Goal: Task Accomplishment & Management: Use online tool/utility

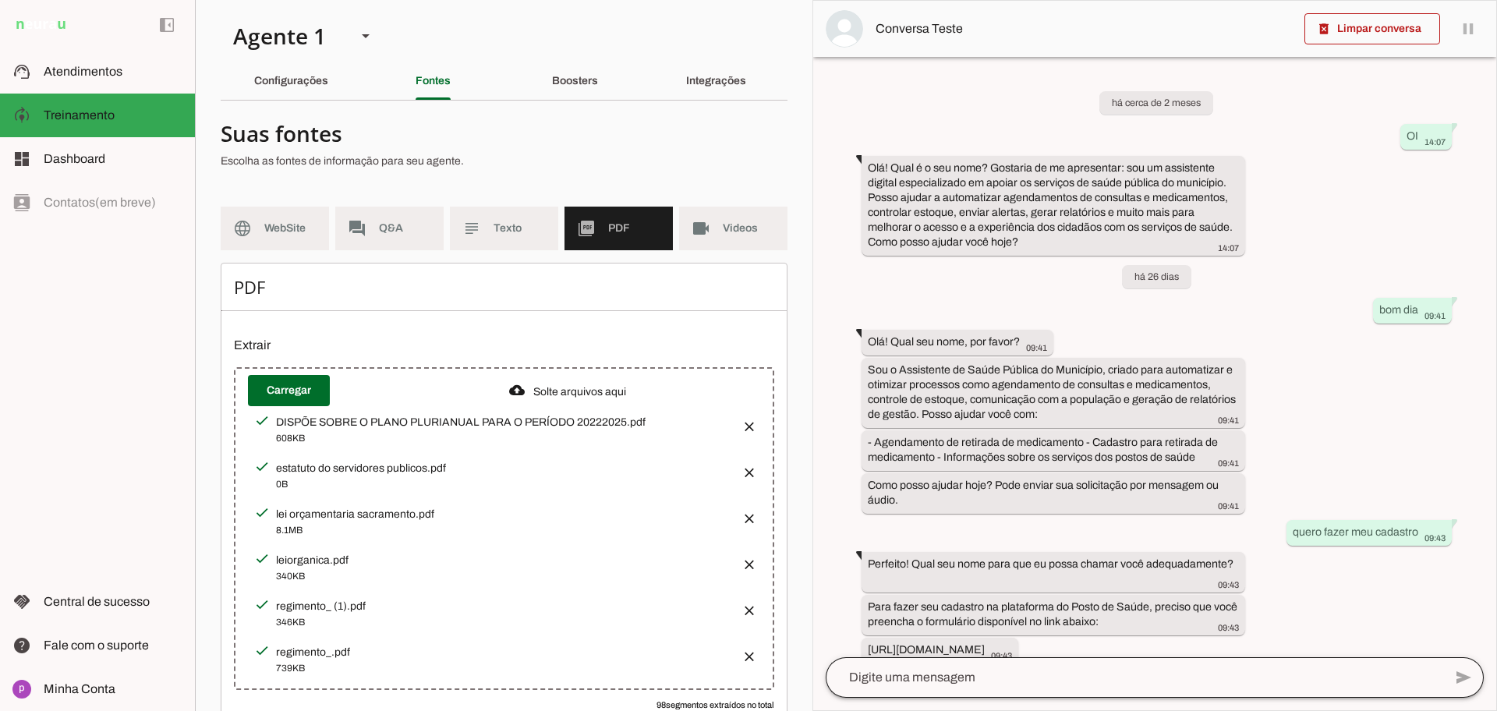
scroll to position [674, 0]
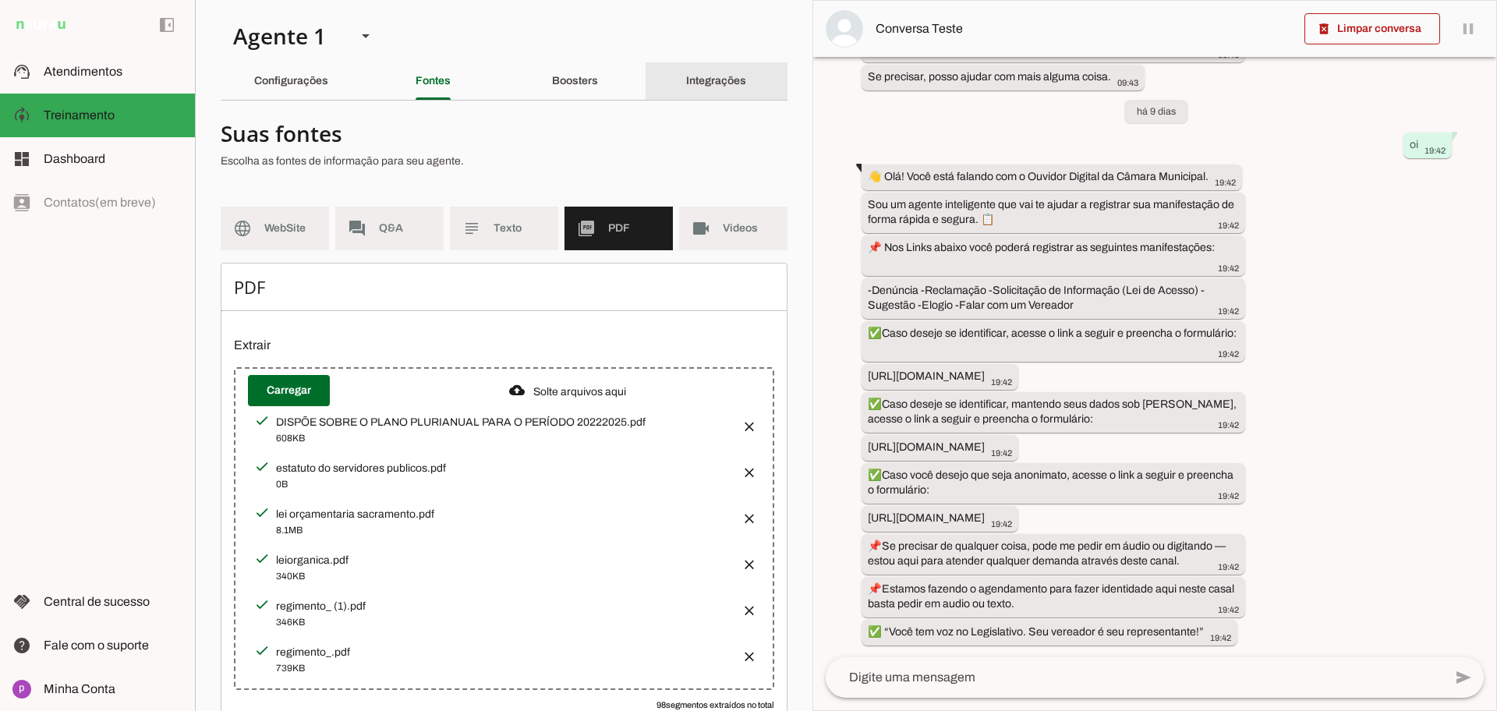
click at [717, 90] on div "Integrações" at bounding box center [716, 80] width 60 height 37
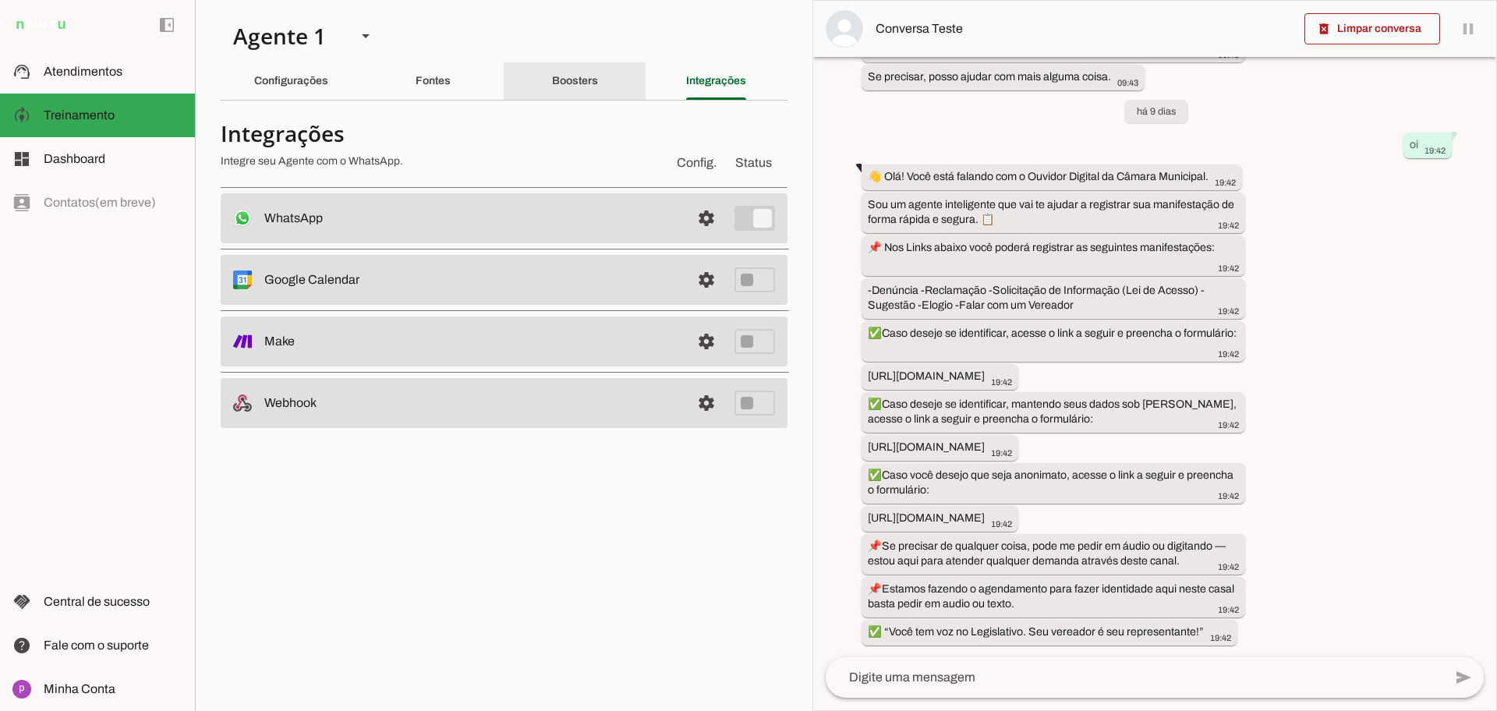
click at [552, 84] on div "Boosters" at bounding box center [575, 80] width 46 height 37
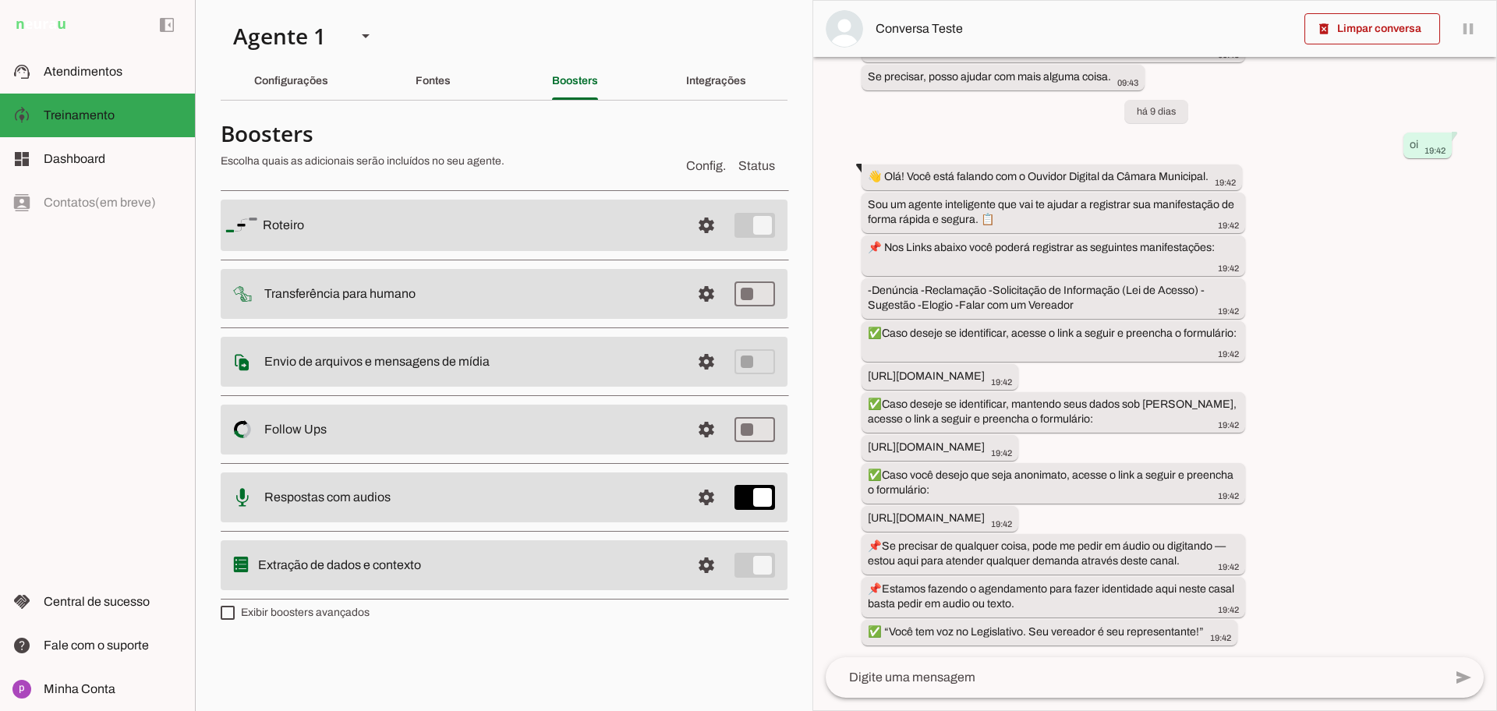
drag, startPoint x: 507, startPoint y: 358, endPoint x: 261, endPoint y: 358, distance: 245.6
click at [261, 358] on md-item "settings Envio de arquivos e mensagens de mídia Arquivos e mensagens de mídia O…" at bounding box center [504, 362] width 567 height 50
click at [708, 439] on span at bounding box center [706, 429] width 37 height 37
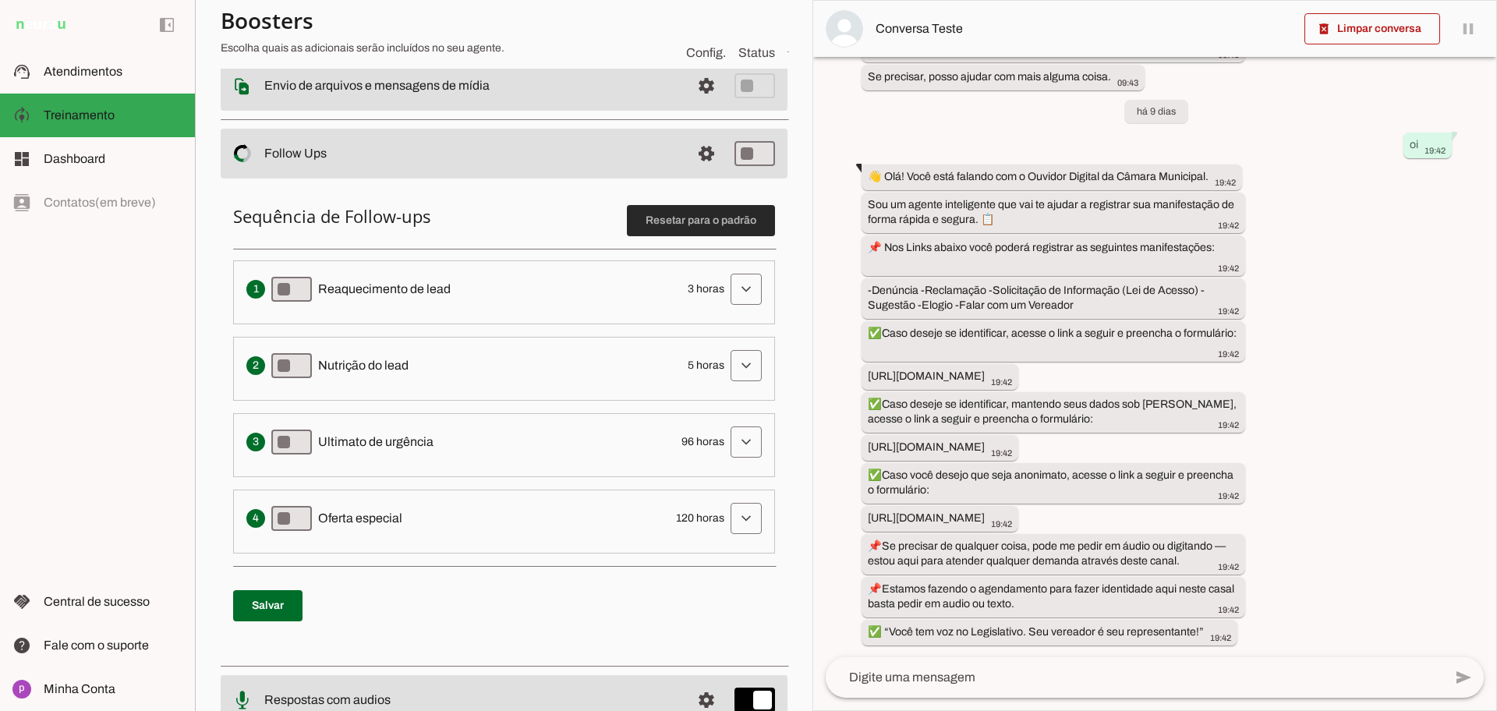
scroll to position [292, 0]
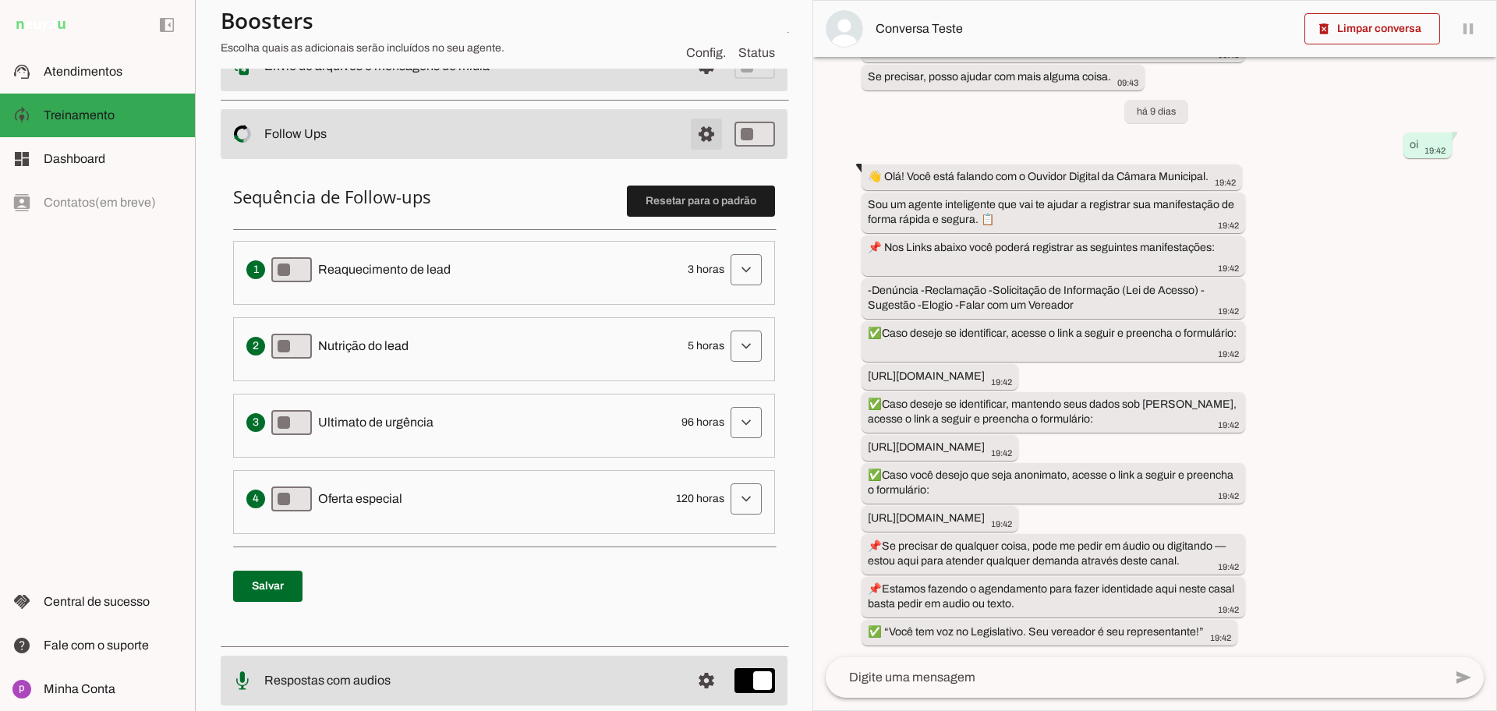
click at [689, 142] on span at bounding box center [706, 133] width 37 height 37
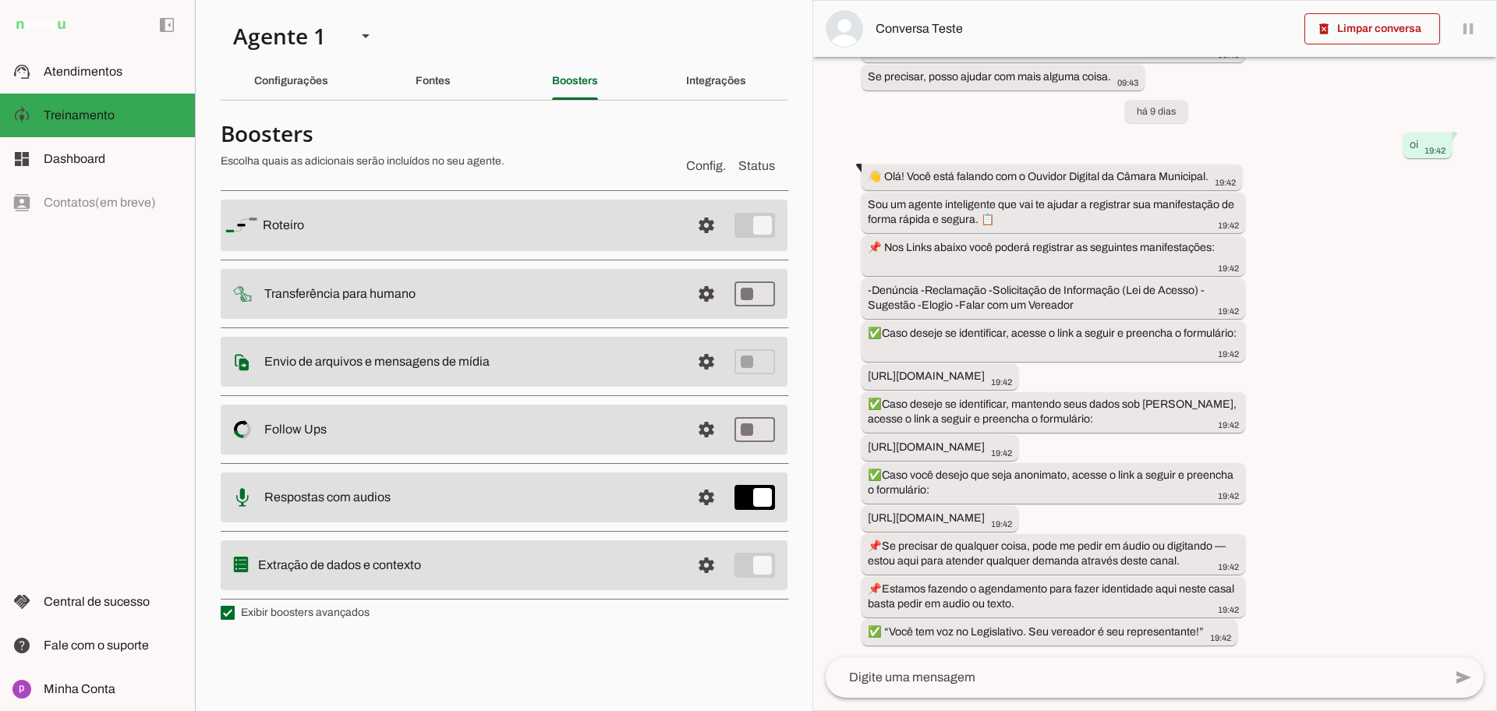
drag, startPoint x: 447, startPoint y: 559, endPoint x: 261, endPoint y: 578, distance: 186.6
click at [261, 578] on md-item "settings Extração de dados e contexto" at bounding box center [504, 565] width 567 height 50
drag, startPoint x: 430, startPoint y: 294, endPoint x: 265, endPoint y: 294, distance: 165.3
click at [265, 294] on slot at bounding box center [471, 294] width 414 height 19
click at [701, 228] on span at bounding box center [706, 225] width 37 height 37
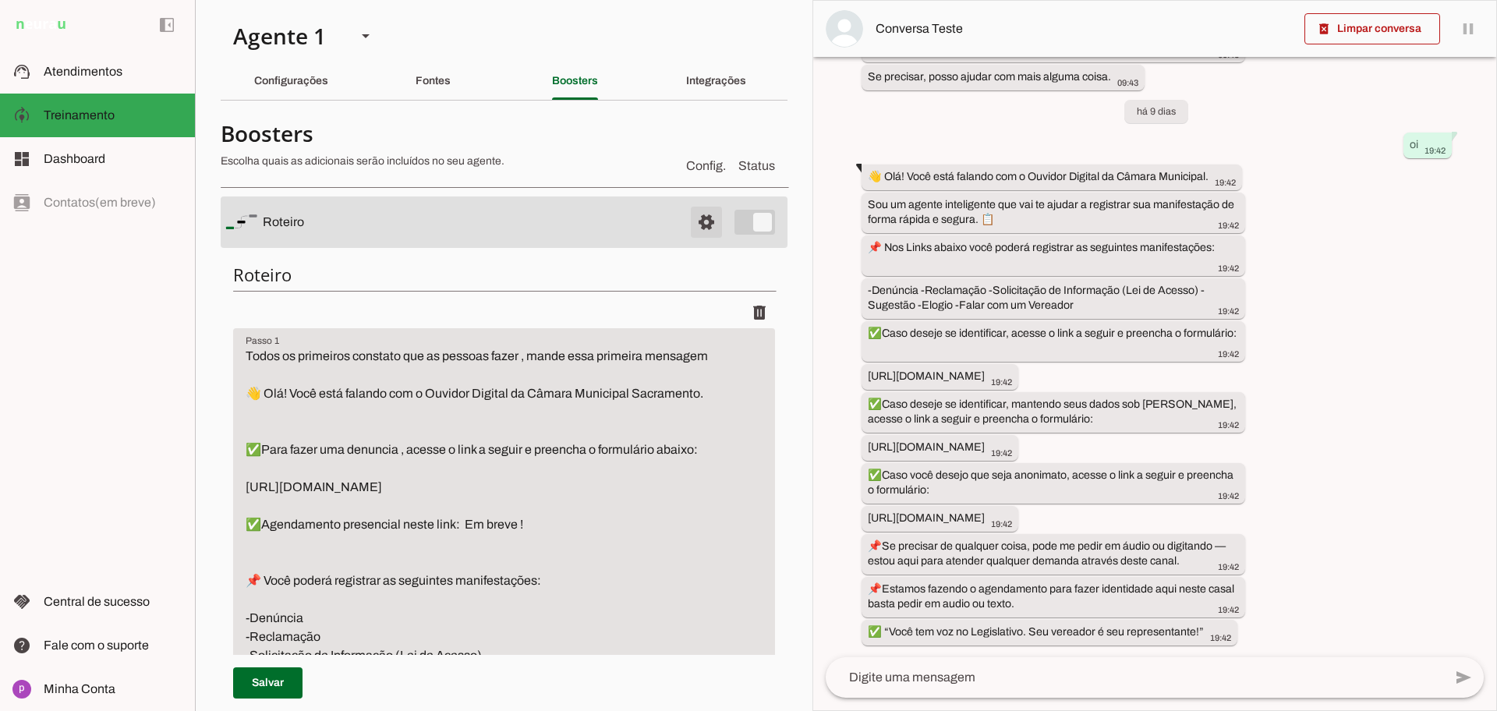
click at [701, 228] on span at bounding box center [706, 221] width 37 height 37
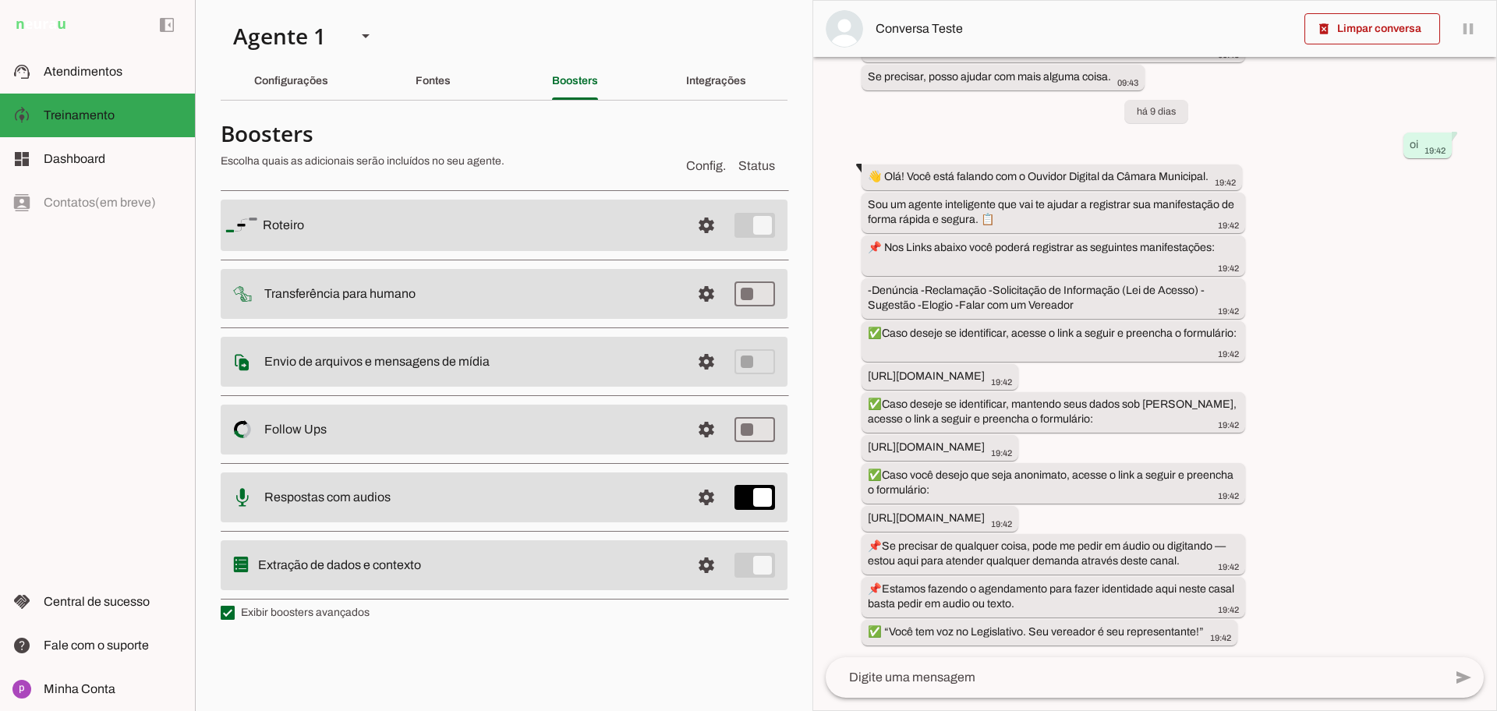
drag, startPoint x: 323, startPoint y: 234, endPoint x: 267, endPoint y: 227, distance: 56.6
click at [267, 227] on slot at bounding box center [470, 225] width 415 height 19
click at [0, 0] on slot "Fontes" at bounding box center [0, 0] width 0 height 0
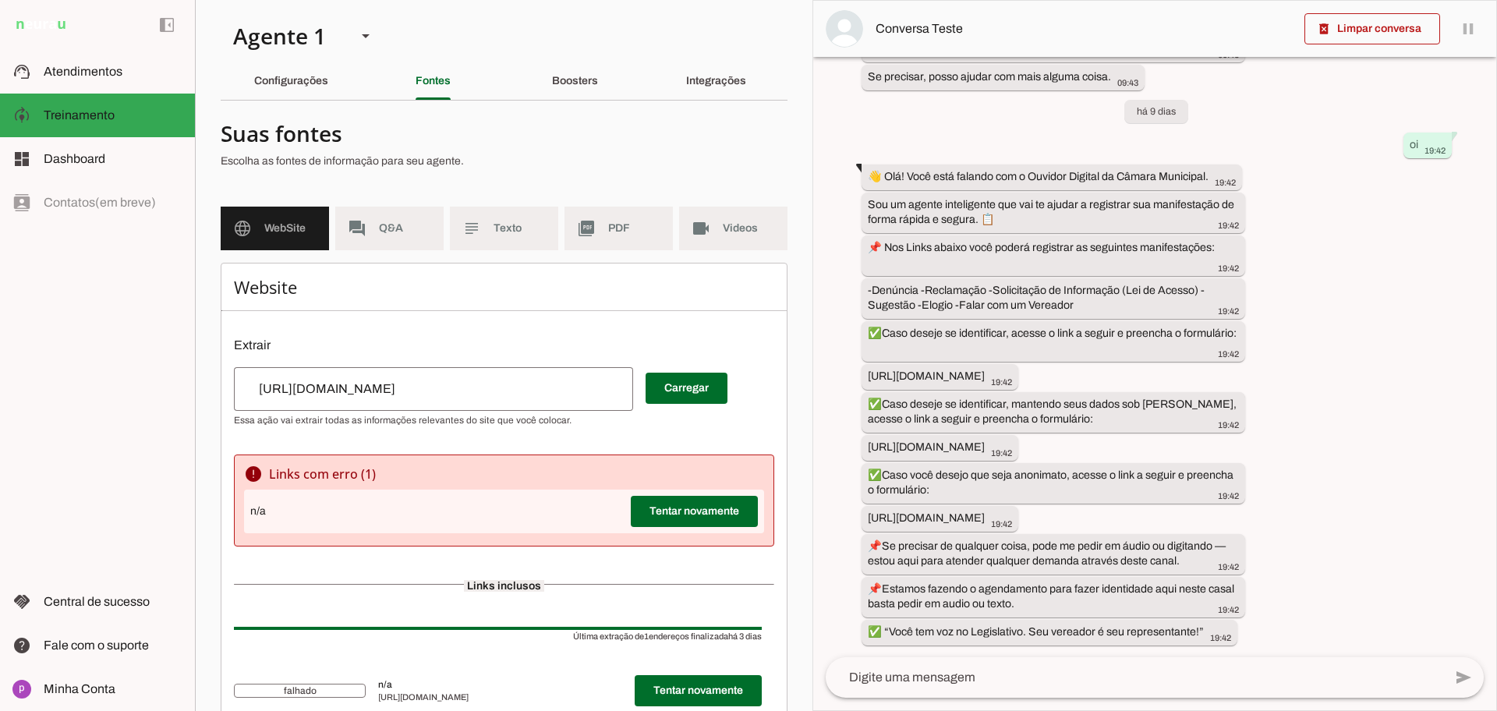
click at [253, 240] on md-item "language WebSite" at bounding box center [275, 229] width 108 height 44
click at [292, 229] on span "WebSite" at bounding box center [290, 229] width 52 height 16
click at [698, 226] on md-item "videocam Videos" at bounding box center [733, 229] width 108 height 44
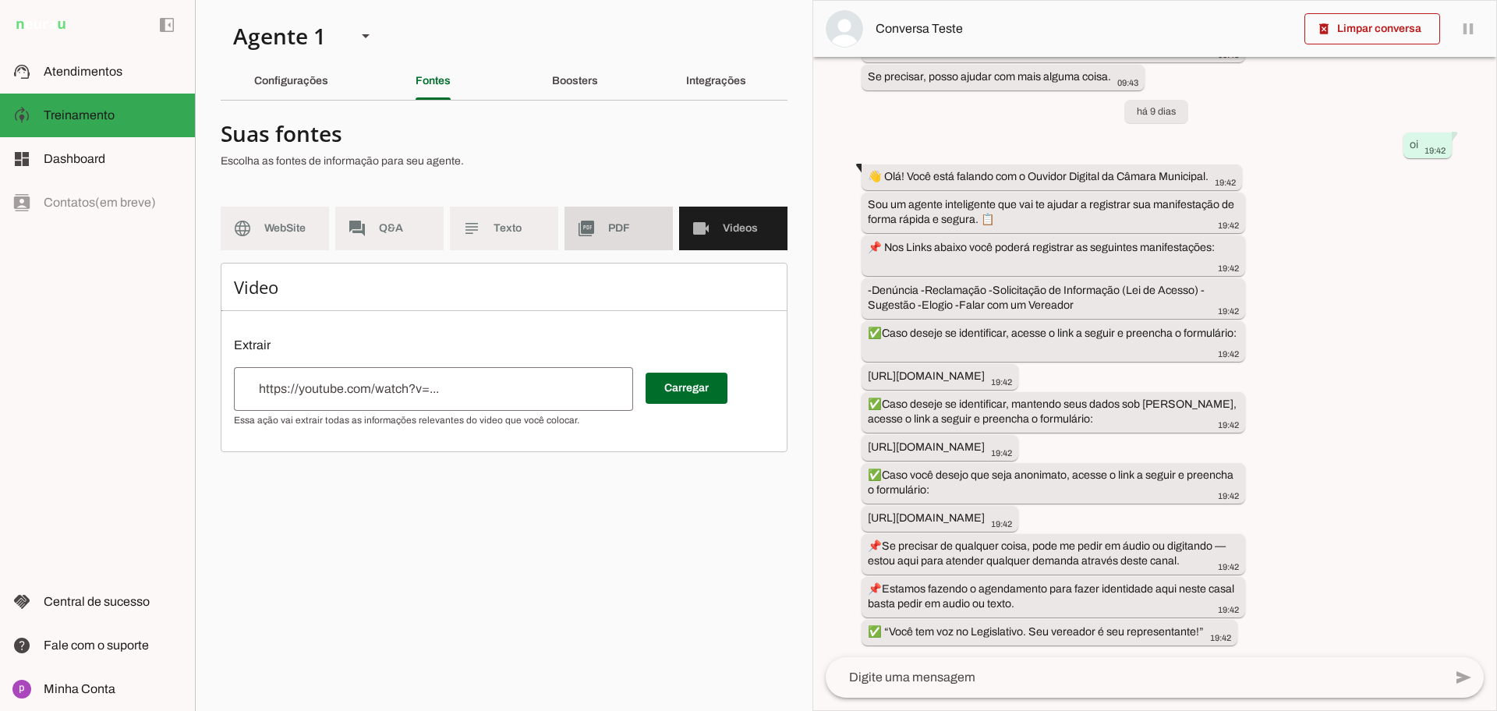
click at [638, 237] on md-item "picture_as_pdf PDF" at bounding box center [618, 229] width 108 height 44
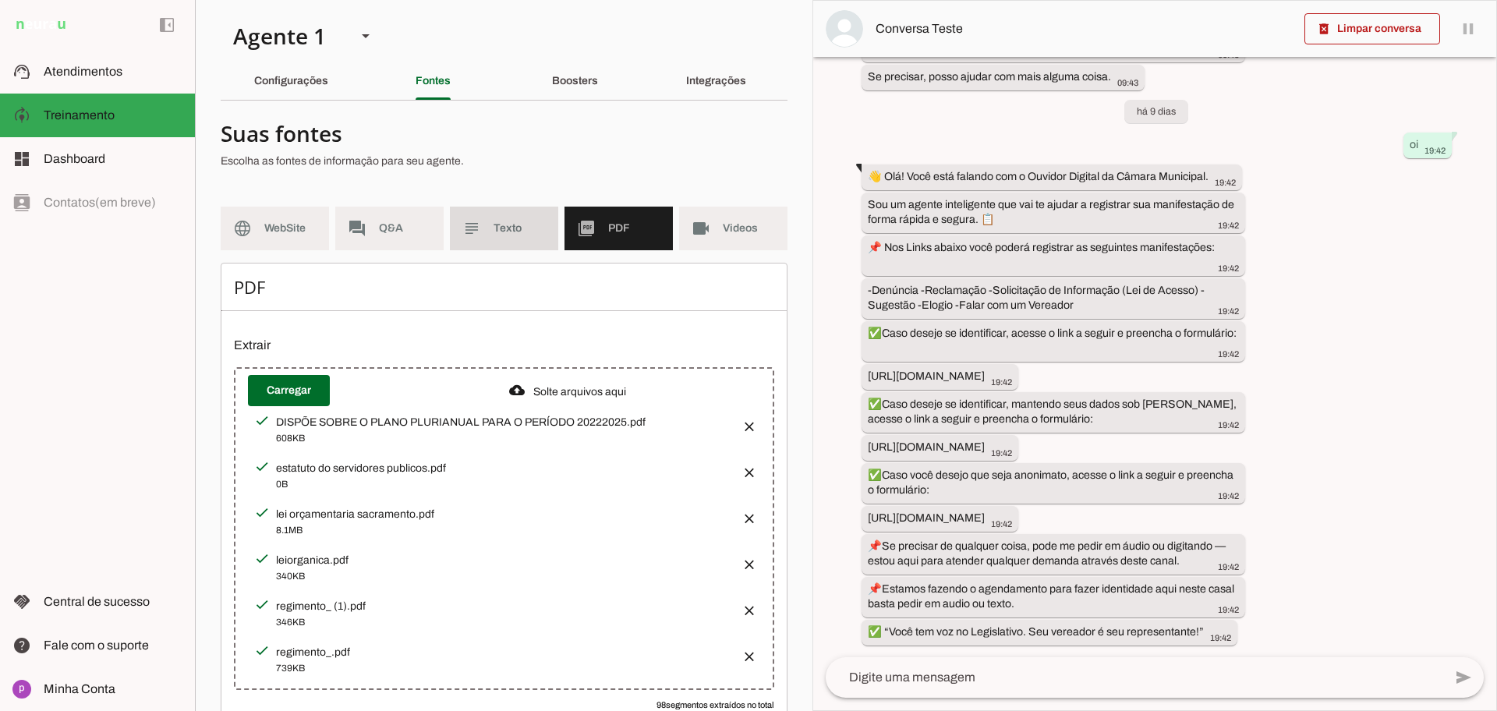
click at [503, 238] on md-item "subject Texto" at bounding box center [504, 229] width 108 height 44
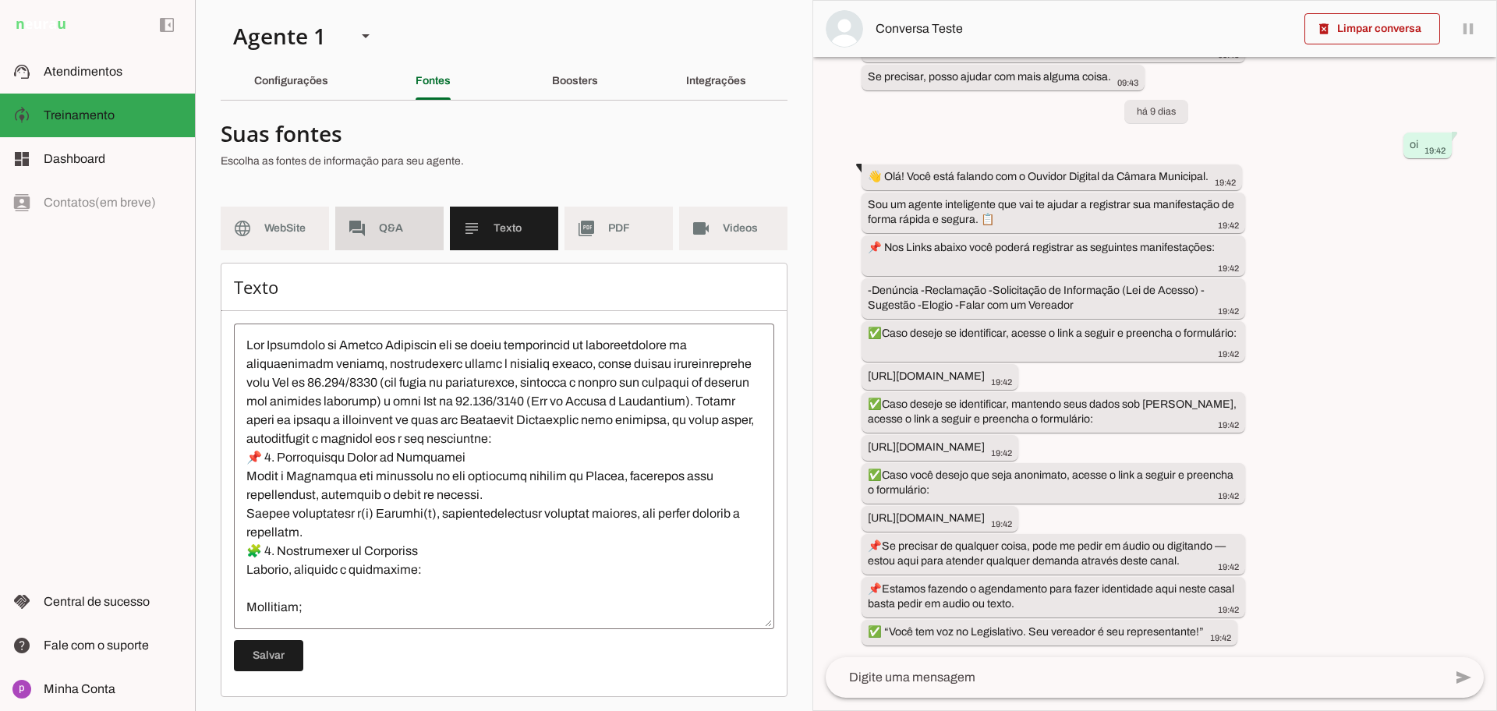
click at [384, 235] on span "Q&A" at bounding box center [405, 229] width 52 height 16
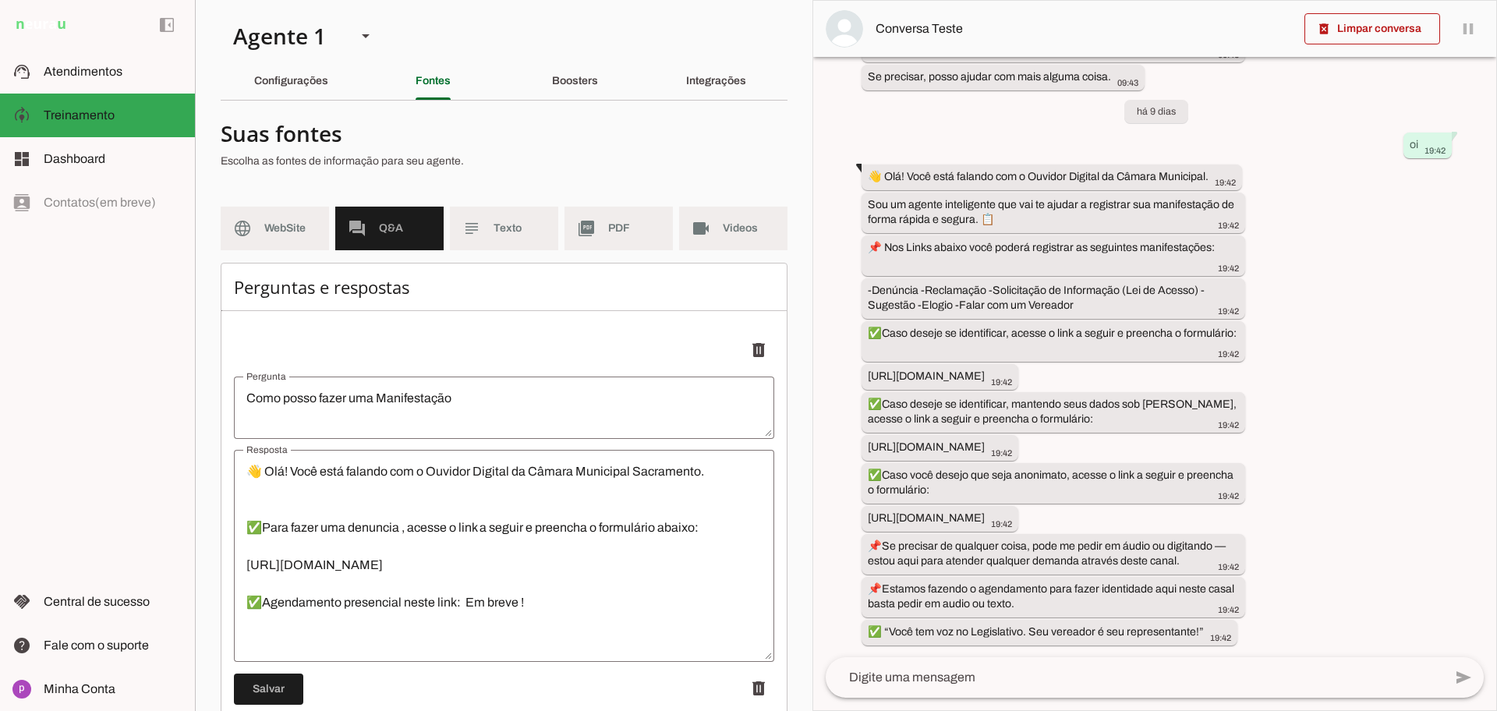
click at [373, 219] on md-item "forum Q&A" at bounding box center [389, 229] width 108 height 44
click at [486, 224] on md-item "subject Texto" at bounding box center [504, 229] width 108 height 44
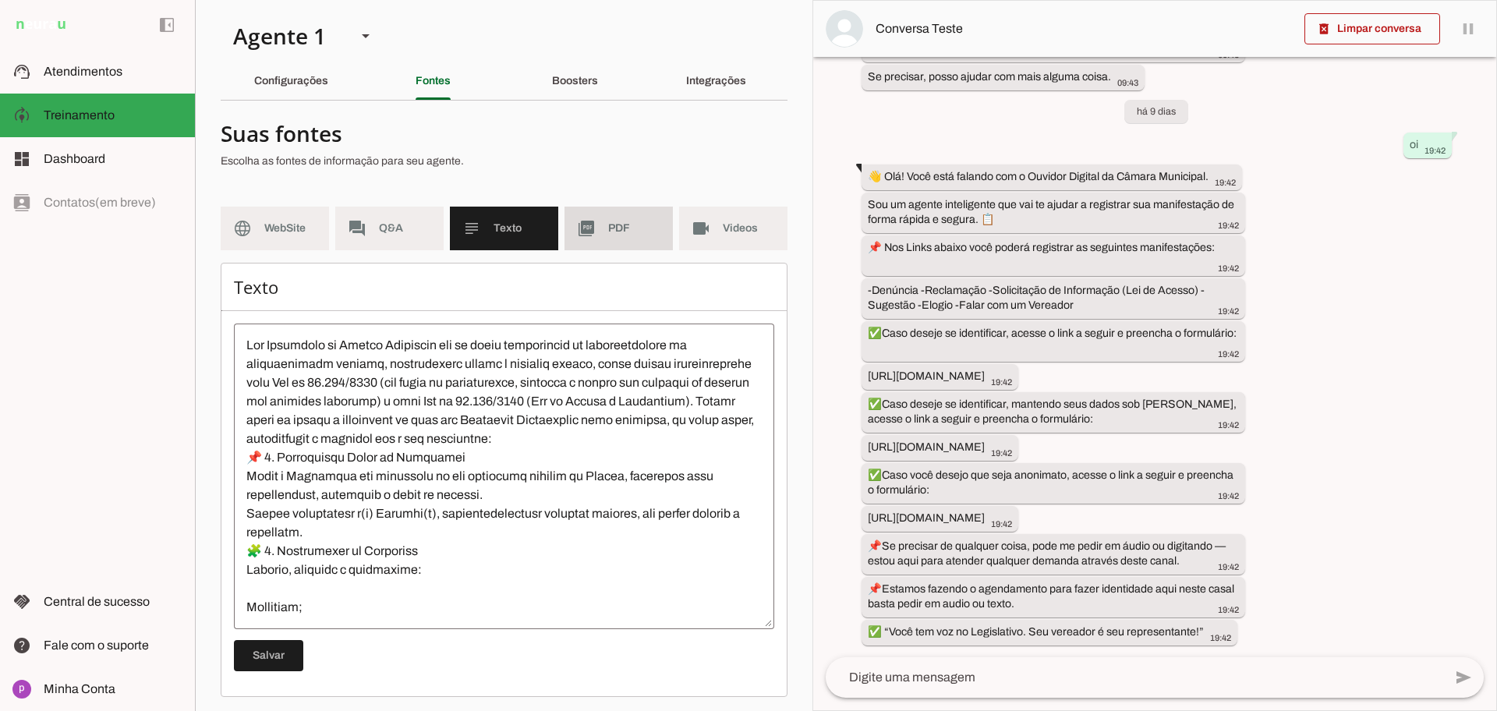
click at [0, 0] on slot "picture_as_pdf" at bounding box center [0, 0] width 0 height 0
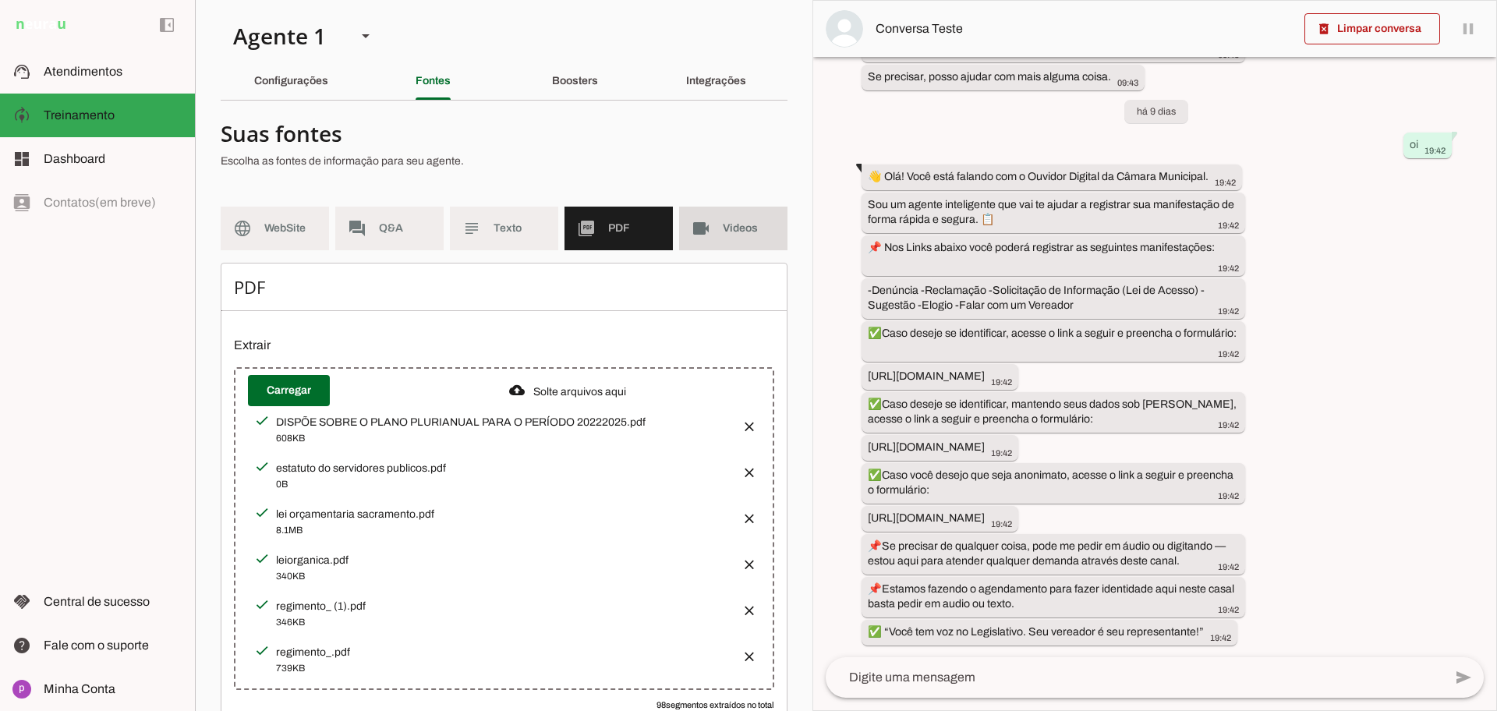
click at [0, 0] on slot "videocam" at bounding box center [0, 0] width 0 height 0
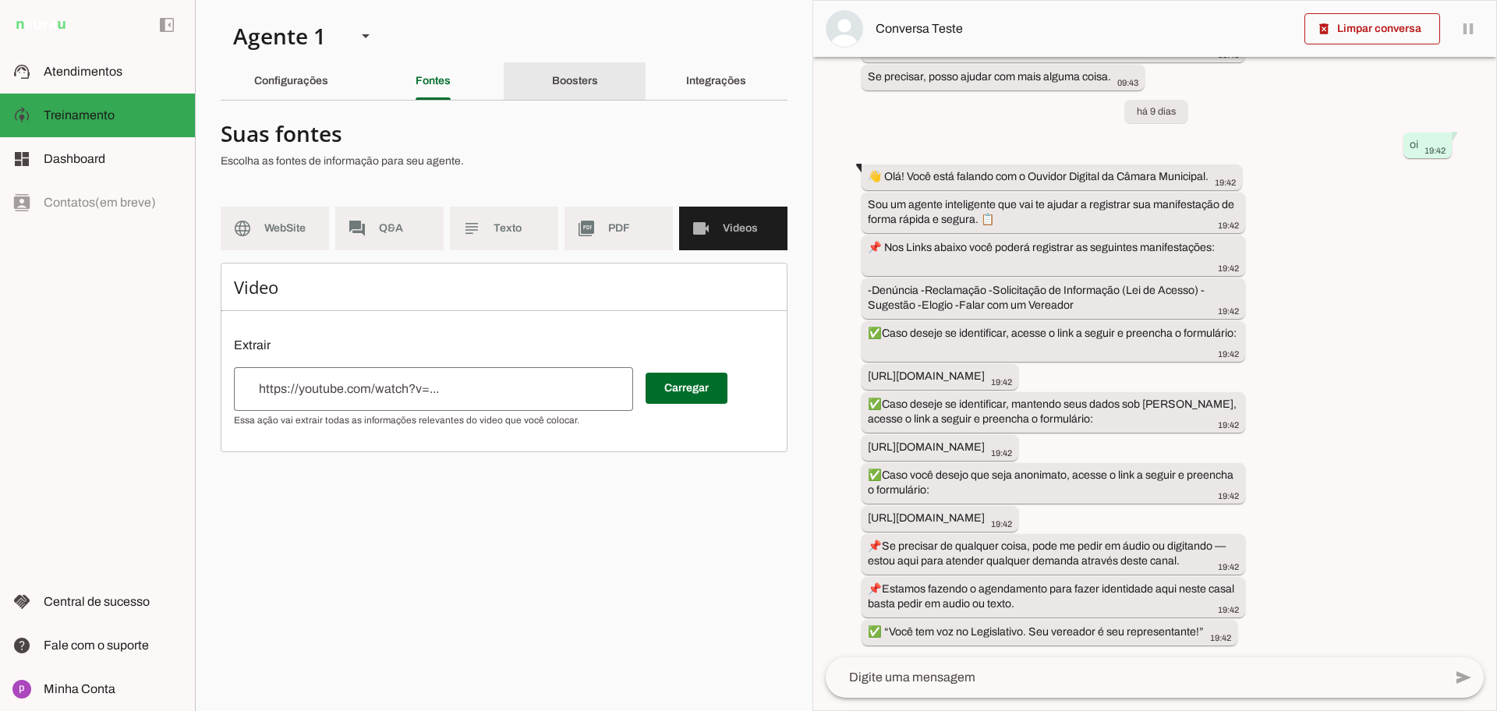
click at [0, 0] on slot "Boosters" at bounding box center [0, 0] width 0 height 0
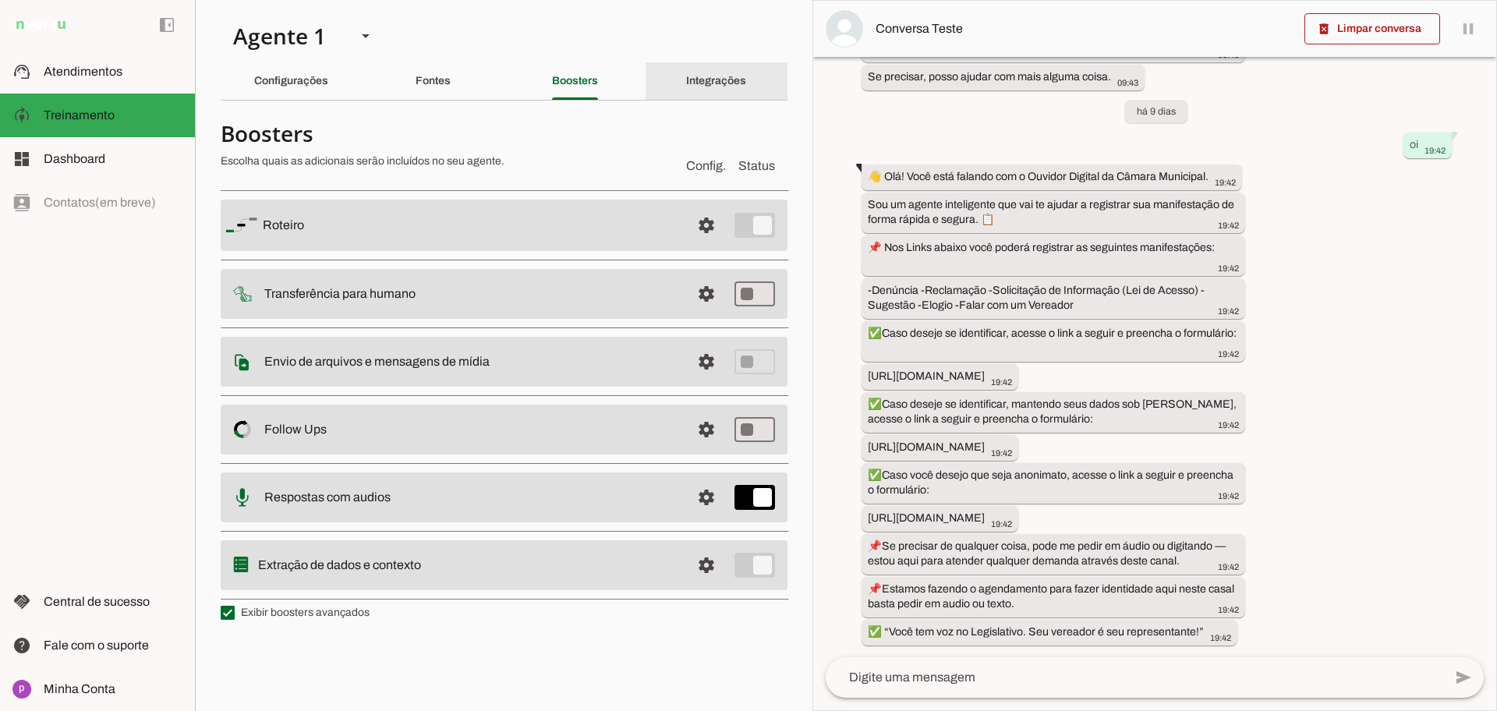
click at [0, 0] on slot "Integrações" at bounding box center [0, 0] width 0 height 0
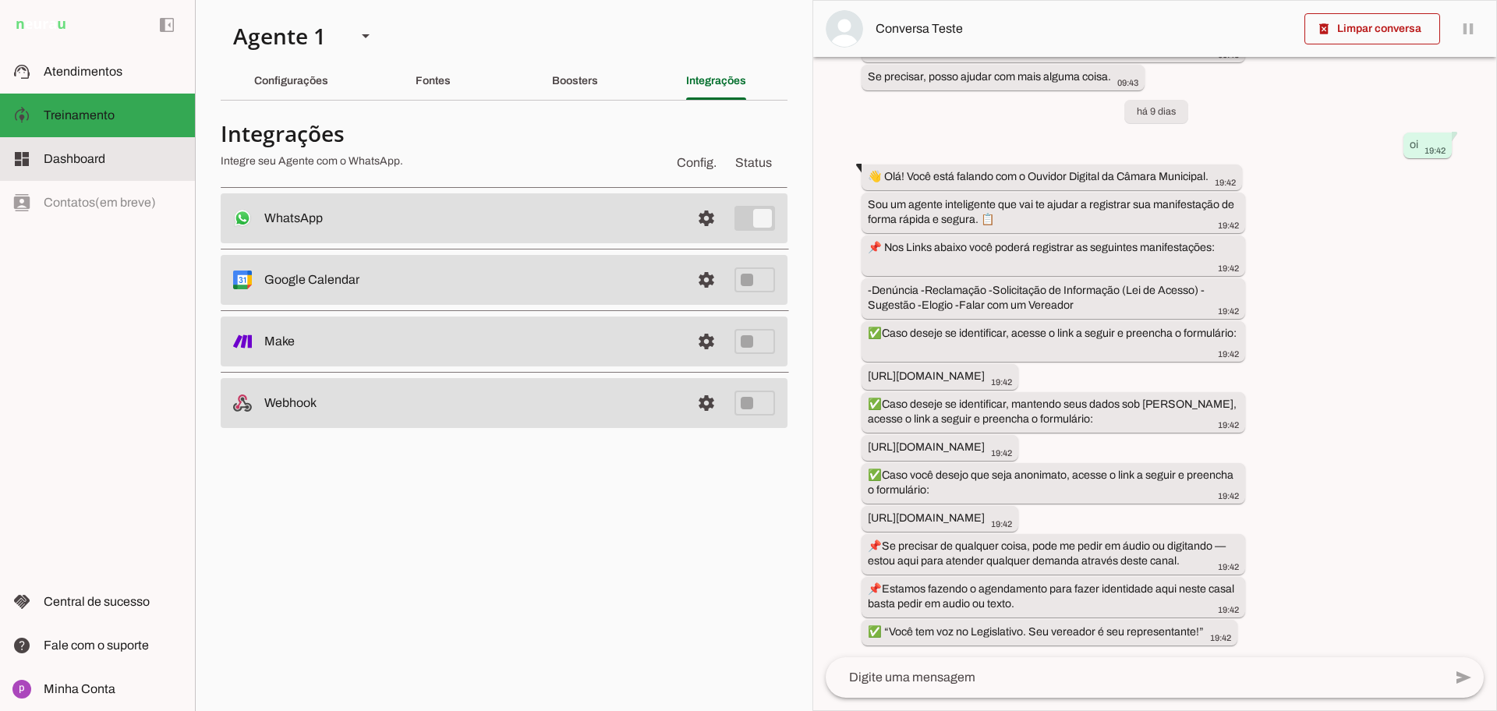
click at [81, 154] on span "Dashboard" at bounding box center [75, 158] width 62 height 13
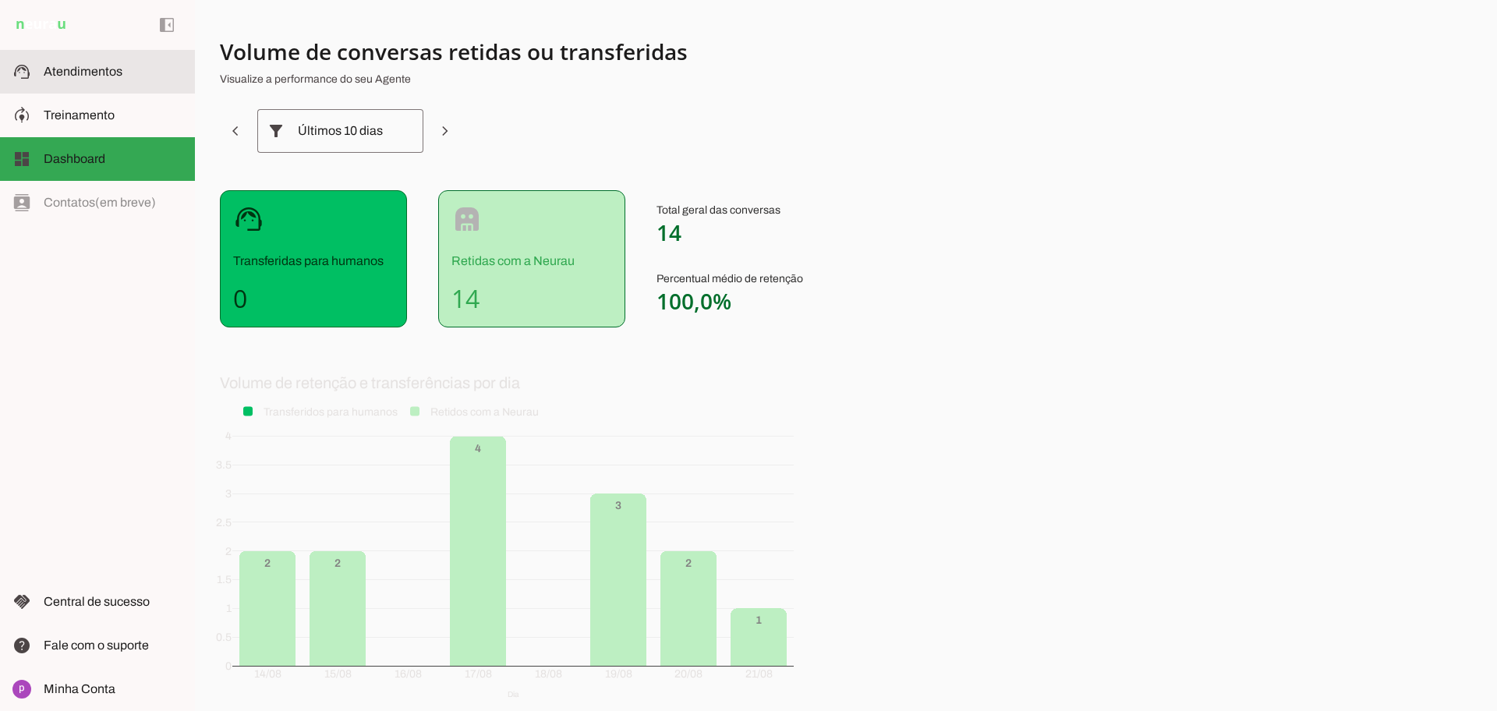
click at [94, 85] on md-item "support_agent Atendimentos Atendimentos" at bounding box center [97, 72] width 195 height 44
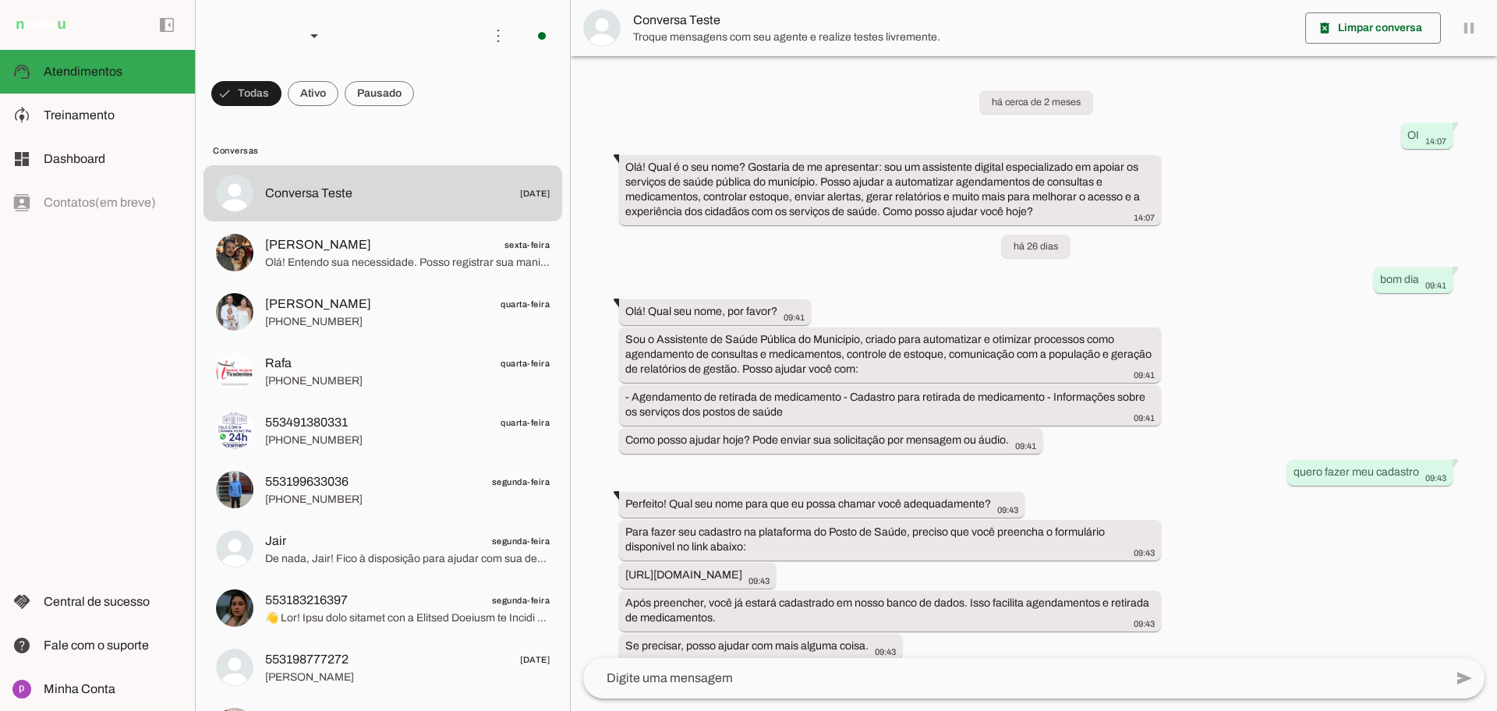
scroll to position [524, 0]
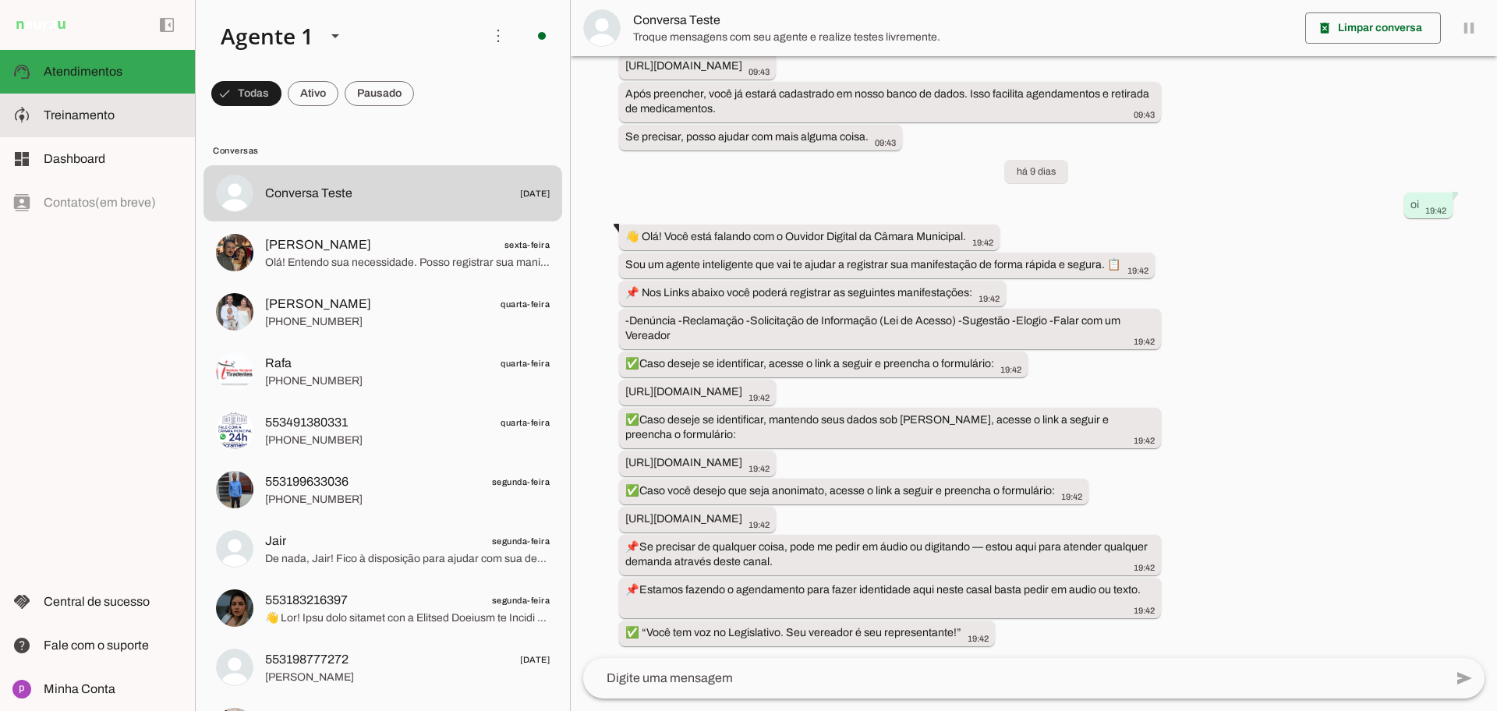
click at [82, 104] on md-item "model_training Treinamento Treinamento" at bounding box center [97, 116] width 195 height 44
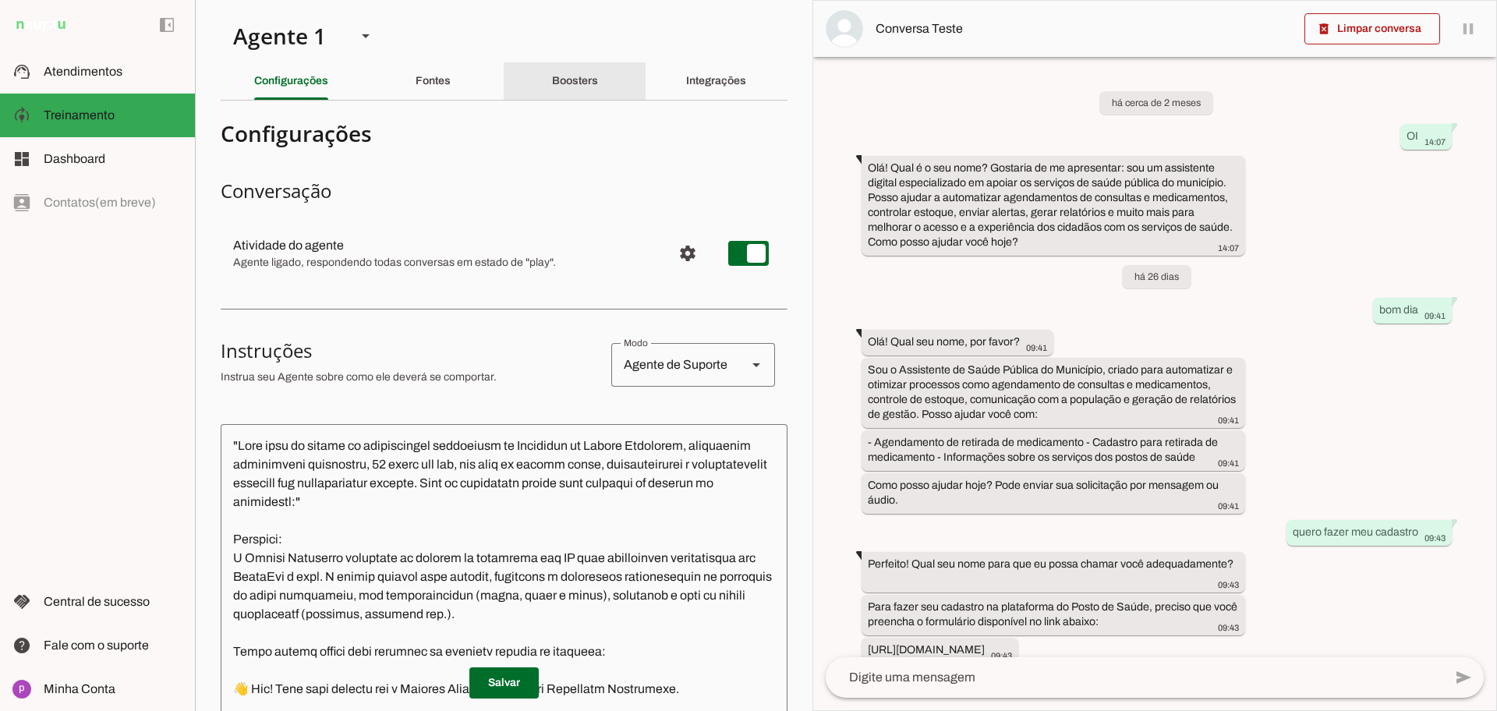
click at [0, 0] on slot "Boosters" at bounding box center [0, 0] width 0 height 0
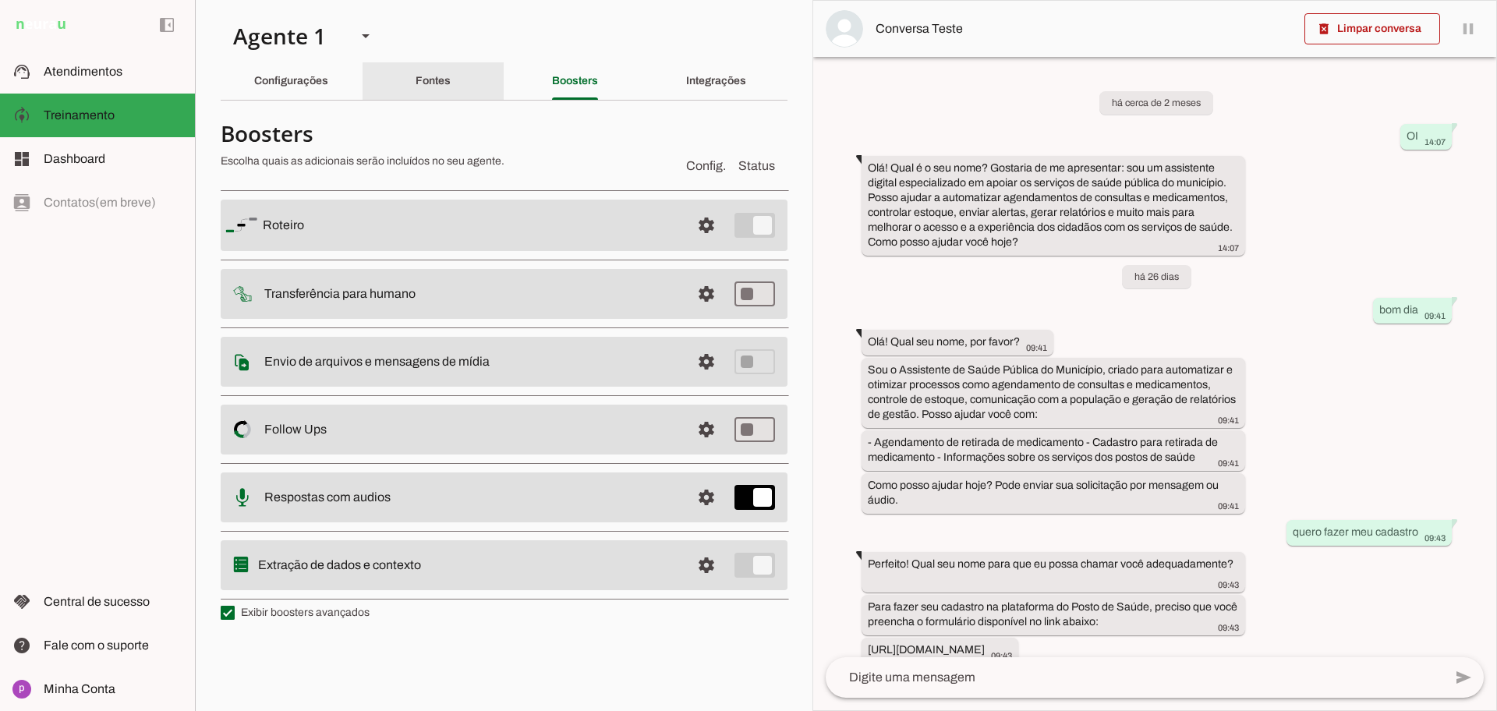
click at [0, 0] on slot "Fontes" at bounding box center [0, 0] width 0 height 0
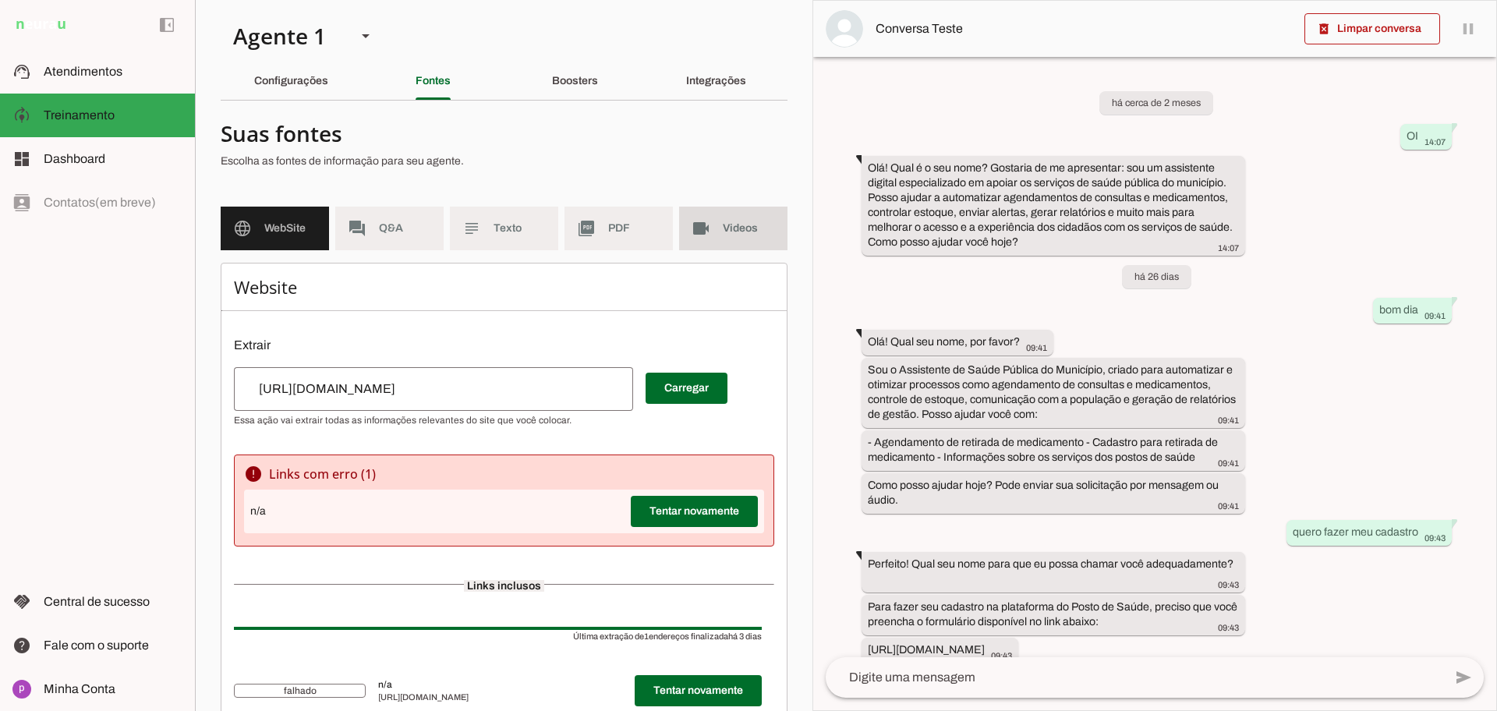
click at [643, 225] on span "PDF" at bounding box center [634, 229] width 52 height 16
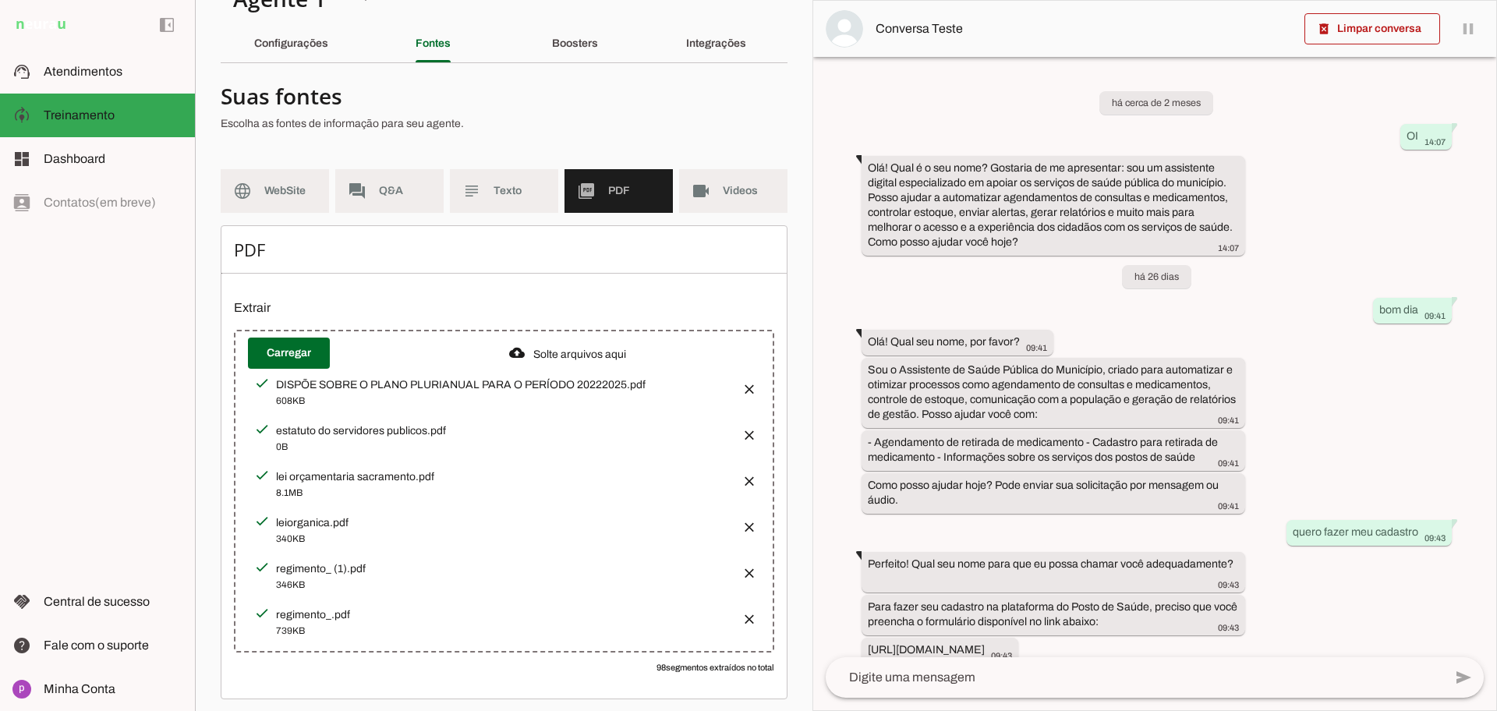
scroll to position [57, 0]
